Goal: Check status: Check status

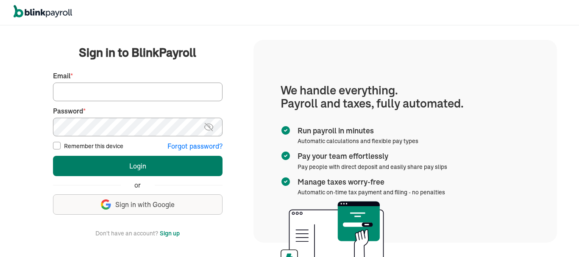
type input "[EMAIL_ADDRESS][DOMAIN_NAME]"
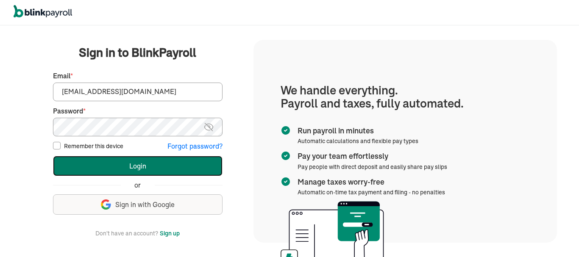
click at [149, 164] on button "Login" at bounding box center [137, 166] width 169 height 20
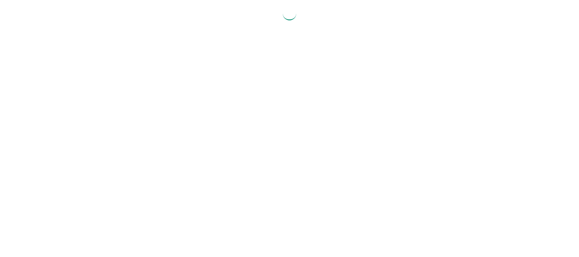
select select "2025"
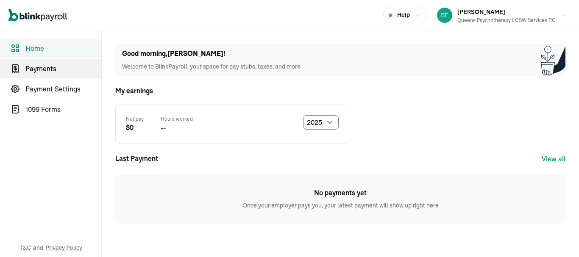
click at [47, 71] on span "Payments" at bounding box center [63, 69] width 76 height 10
select select "2025"
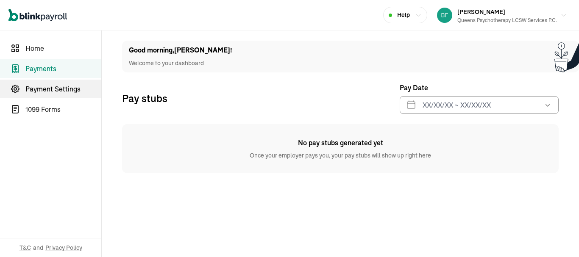
click at [50, 89] on span "Payment Settings" at bounding box center [63, 89] width 76 height 10
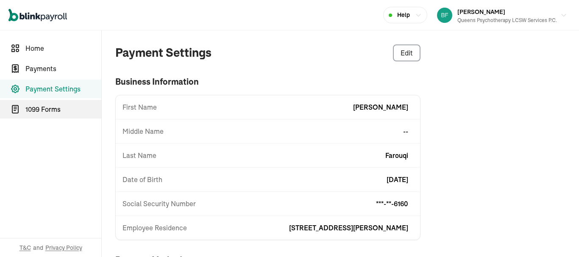
click at [43, 106] on span "1099 Forms" at bounding box center [63, 109] width 76 height 10
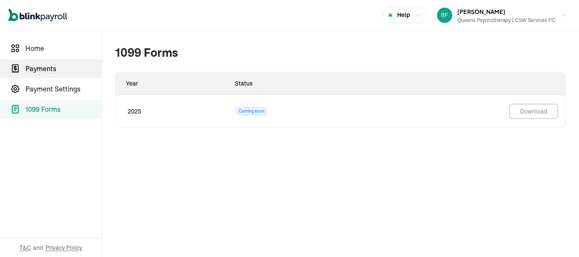
click at [46, 67] on span "Payments" at bounding box center [63, 69] width 76 height 10
